Goal: Information Seeking & Learning: Check status

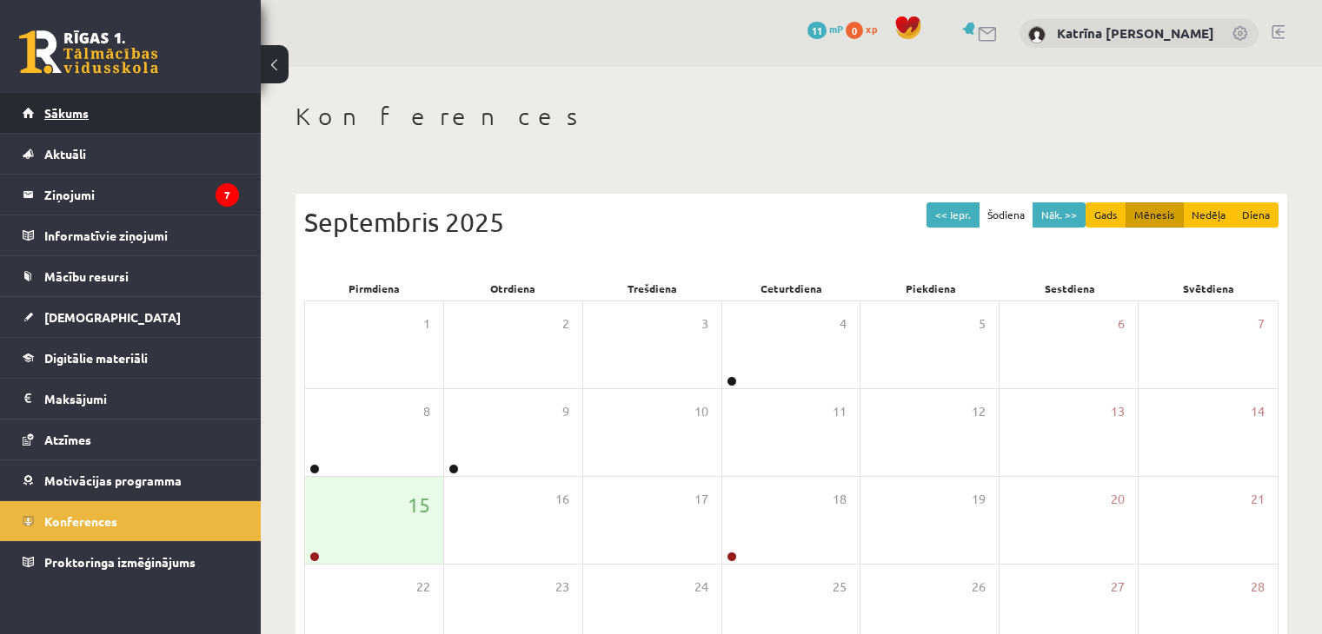
scroll to position [195, 0]
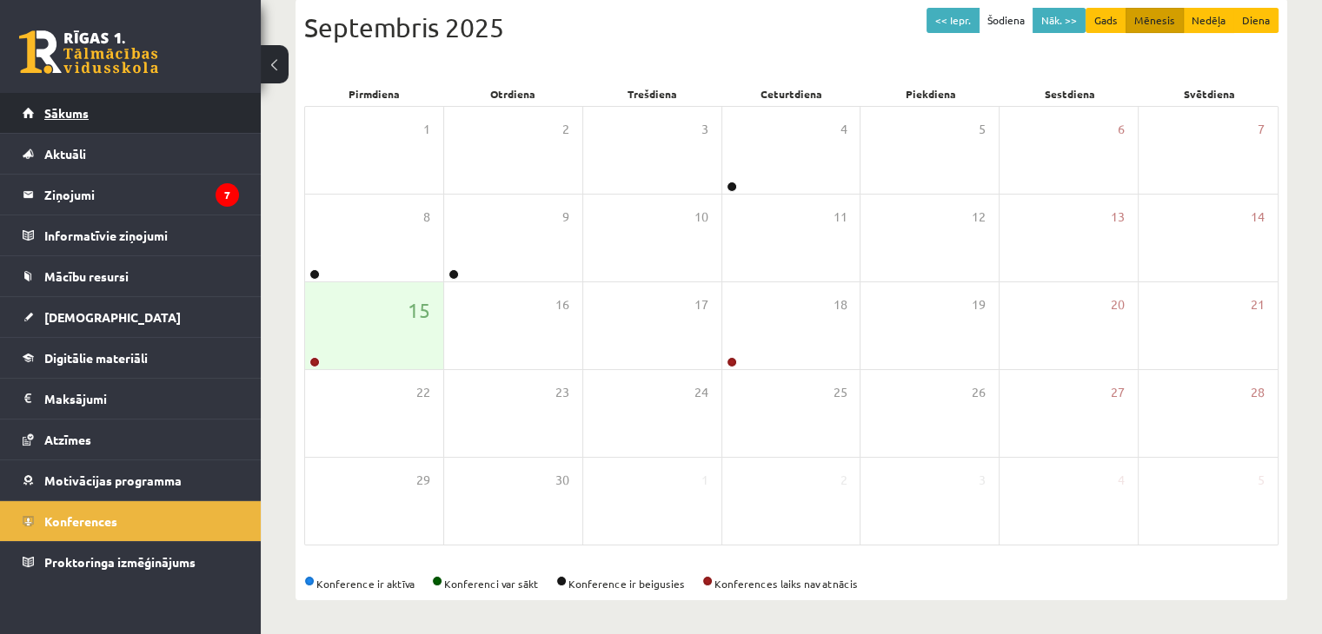
click at [72, 123] on link "Sākums" at bounding box center [131, 113] width 216 height 40
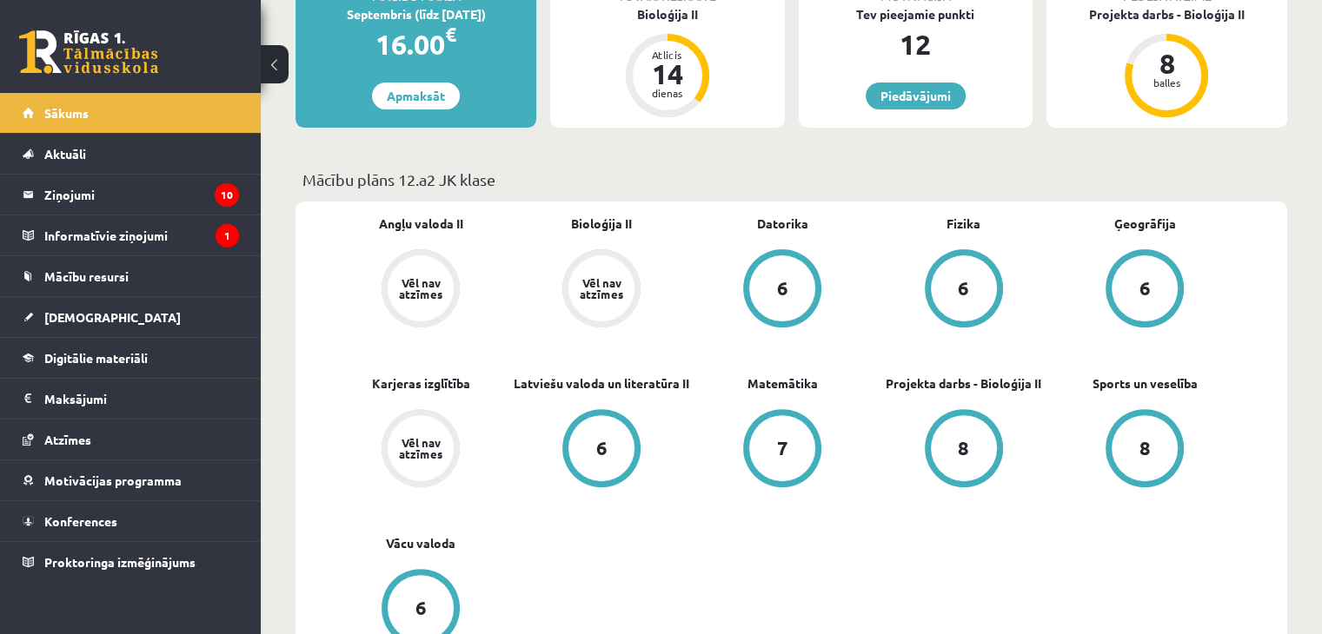
scroll to position [535, 0]
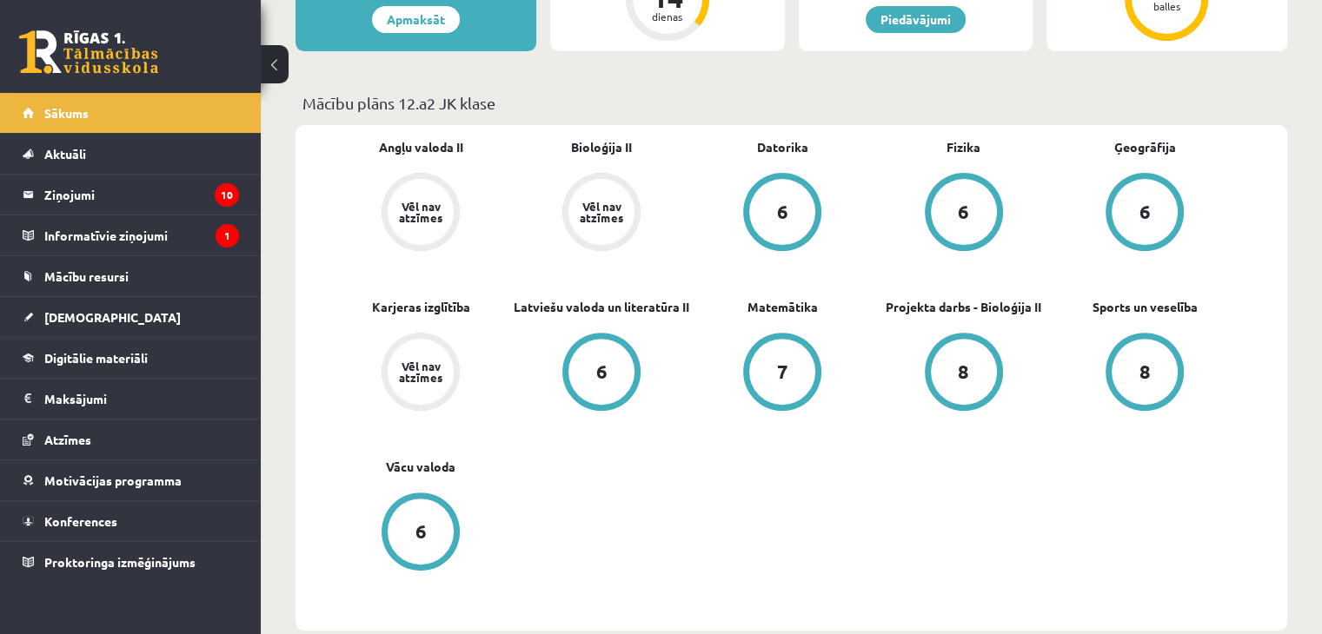
click at [410, 345] on div "Vēl nav atzīmes" at bounding box center [421, 372] width 66 height 66
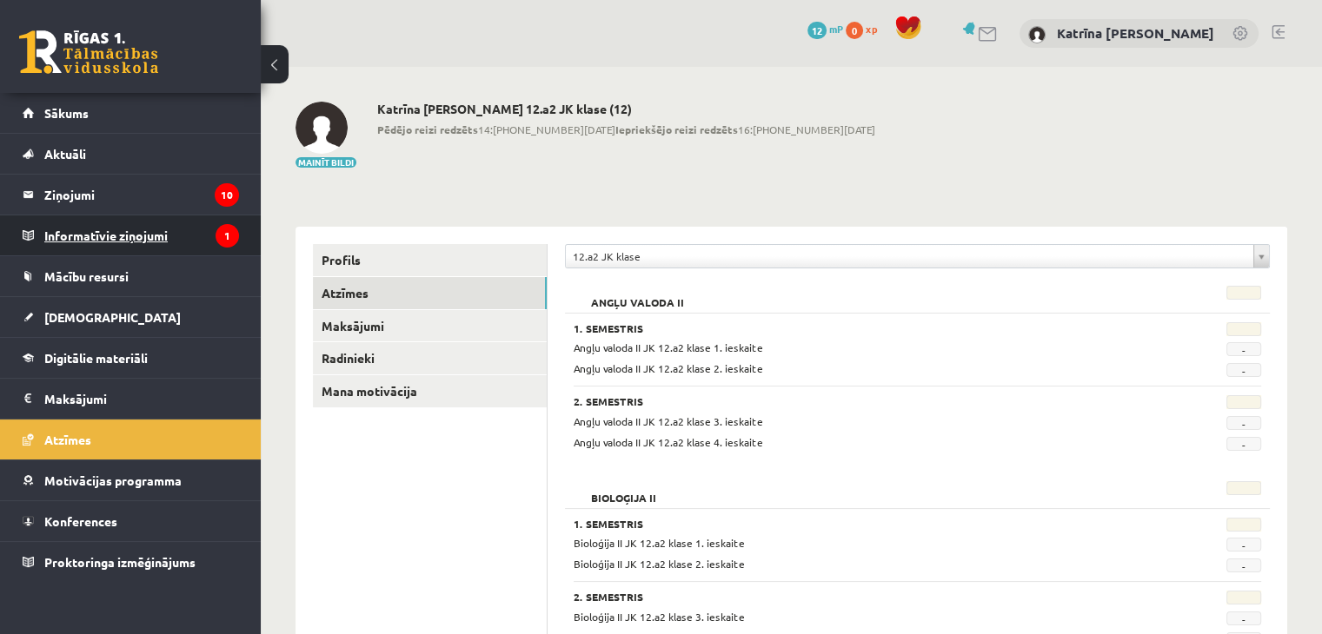
click at [109, 241] on legend "Informatīvie ziņojumi 1" at bounding box center [141, 236] width 195 height 40
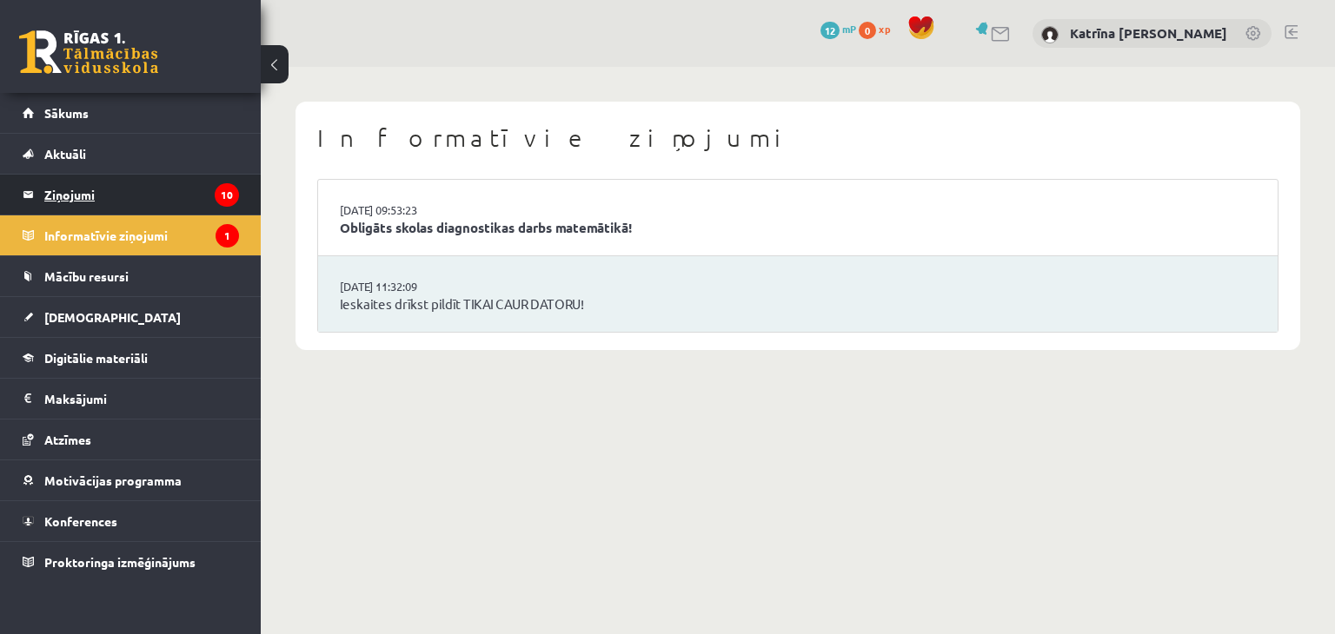
click at [53, 205] on legend "Ziņojumi 10" at bounding box center [141, 195] width 195 height 40
